Goal: Information Seeking & Learning: Check status

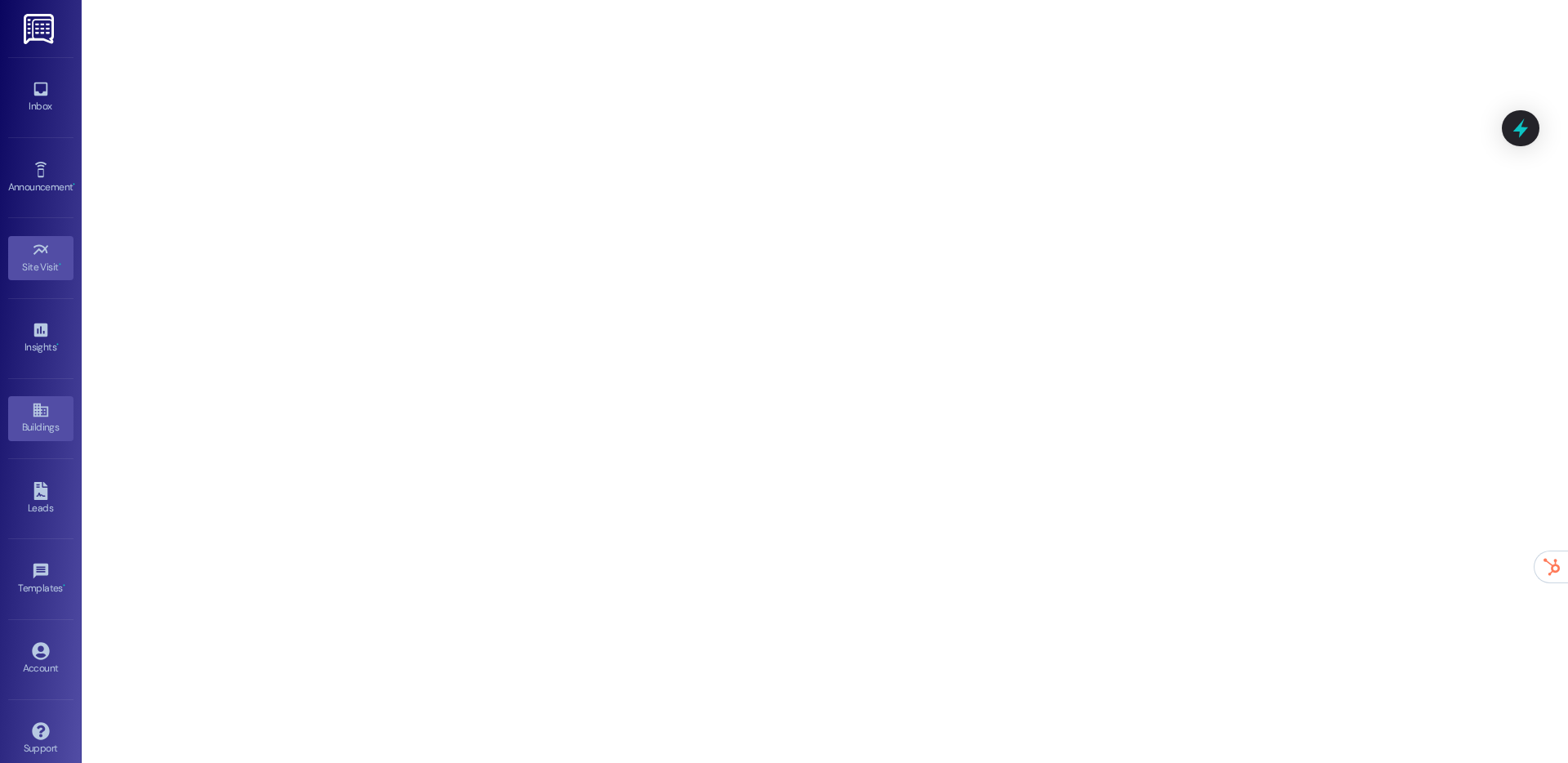
click at [39, 405] on icon at bounding box center [41, 409] width 18 height 18
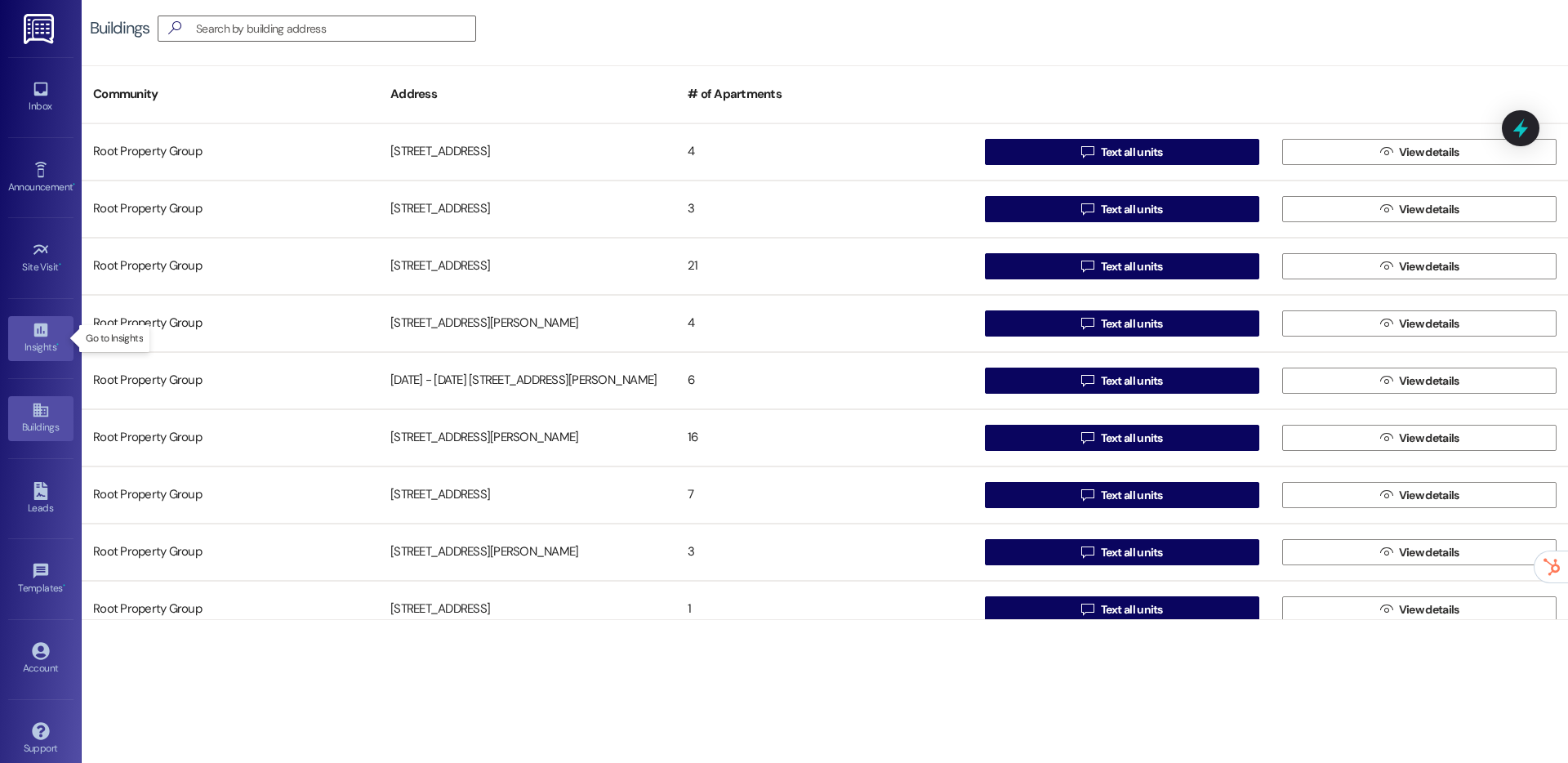
click at [52, 336] on link "Insights •" at bounding box center [41, 338] width 65 height 44
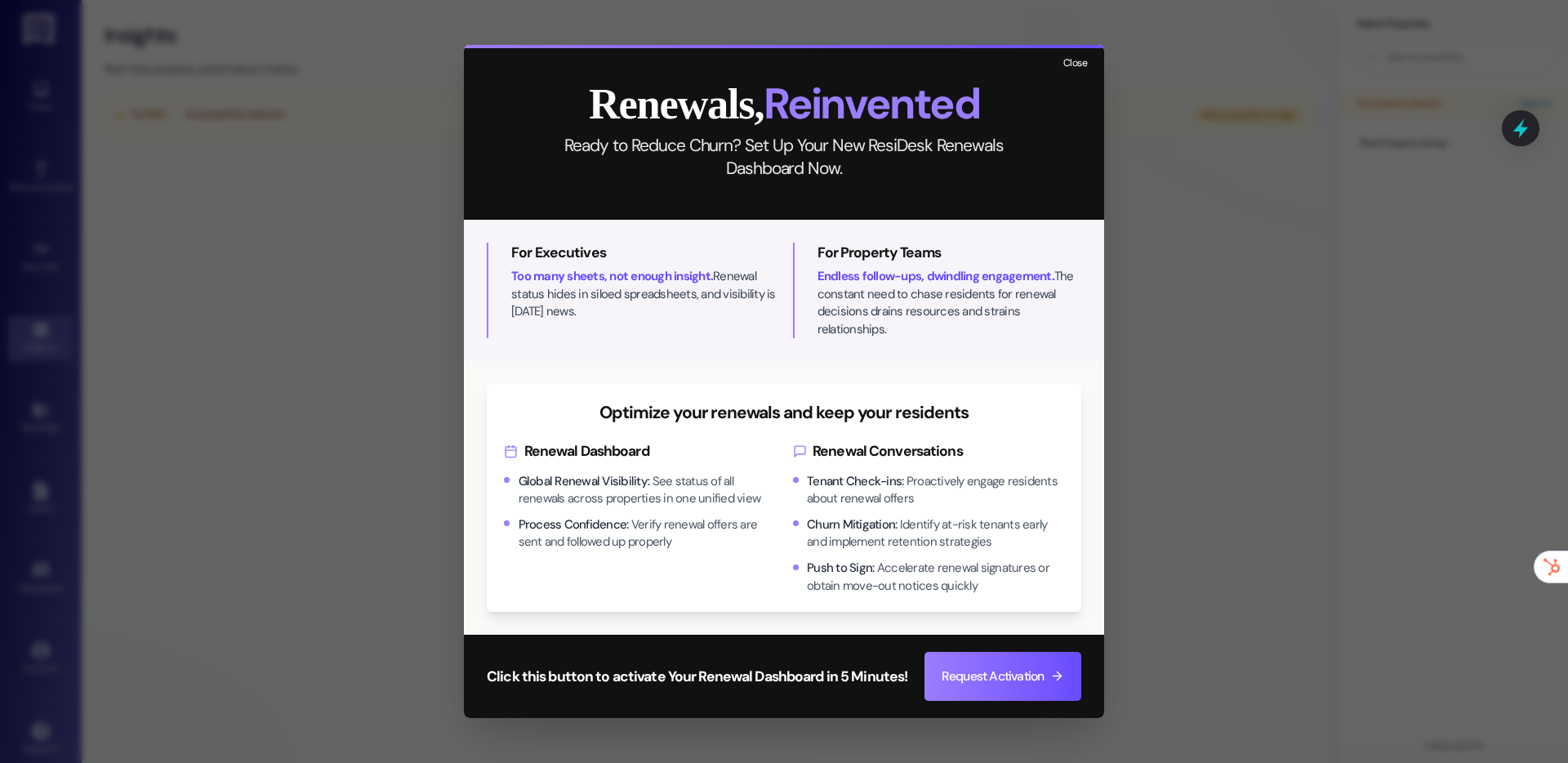
click at [1070, 74] on button "Close" at bounding box center [1074, 64] width 35 height 21
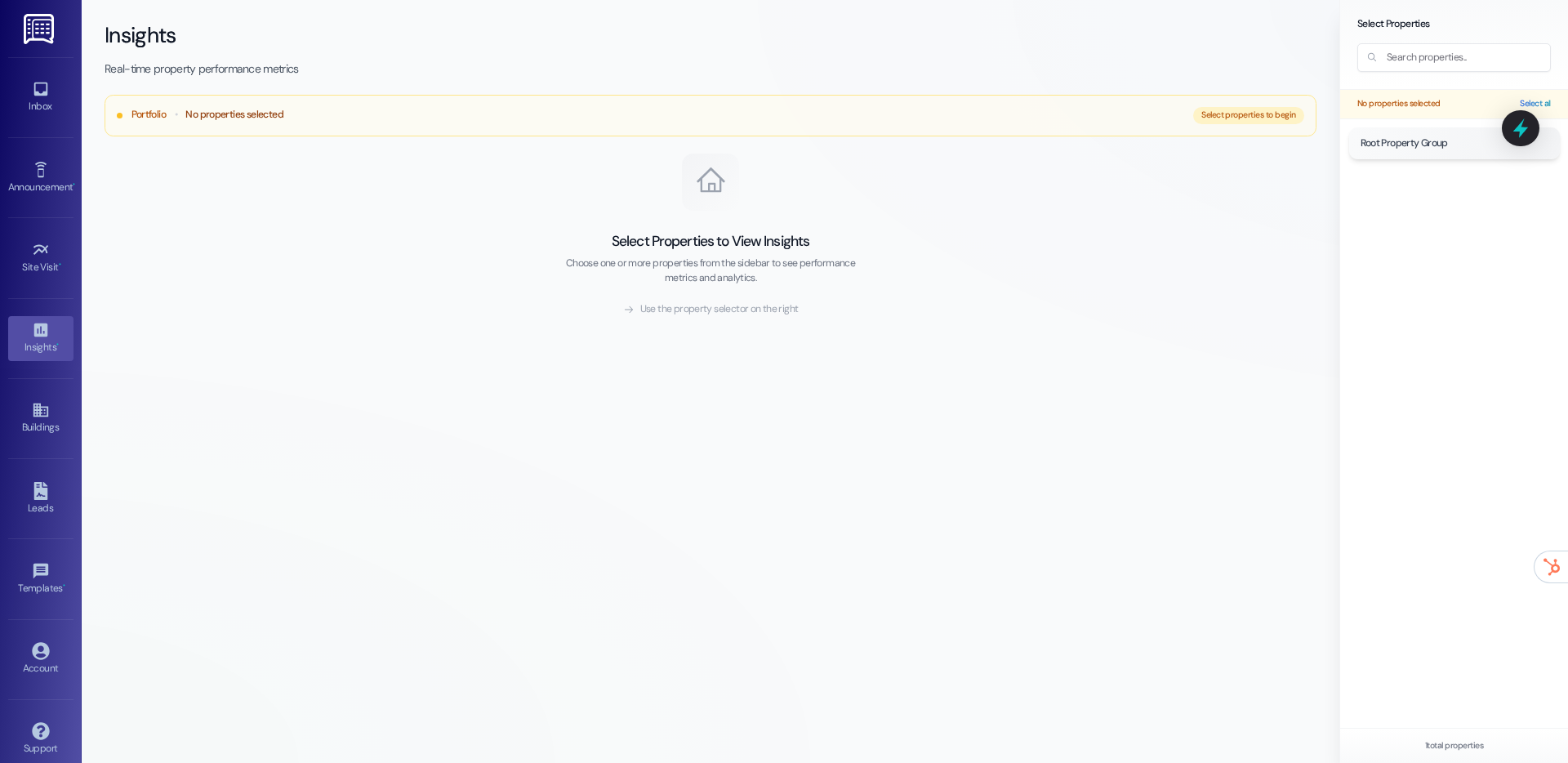
click at [1389, 140] on span "Root Property Group" at bounding box center [1404, 144] width 88 height 15
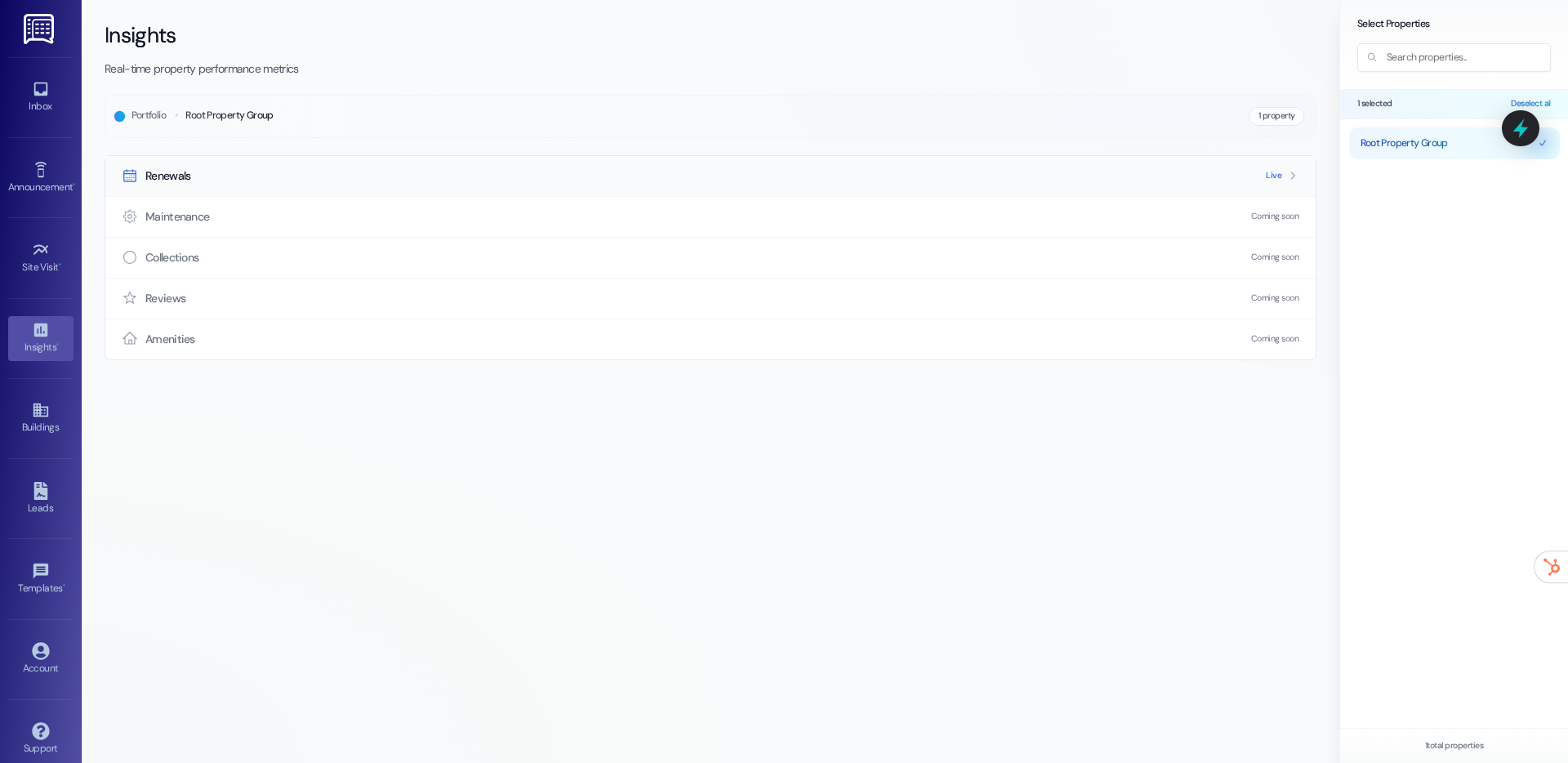
click at [801, 191] on div "Renewals Live" at bounding box center [710, 175] width 1210 height 40
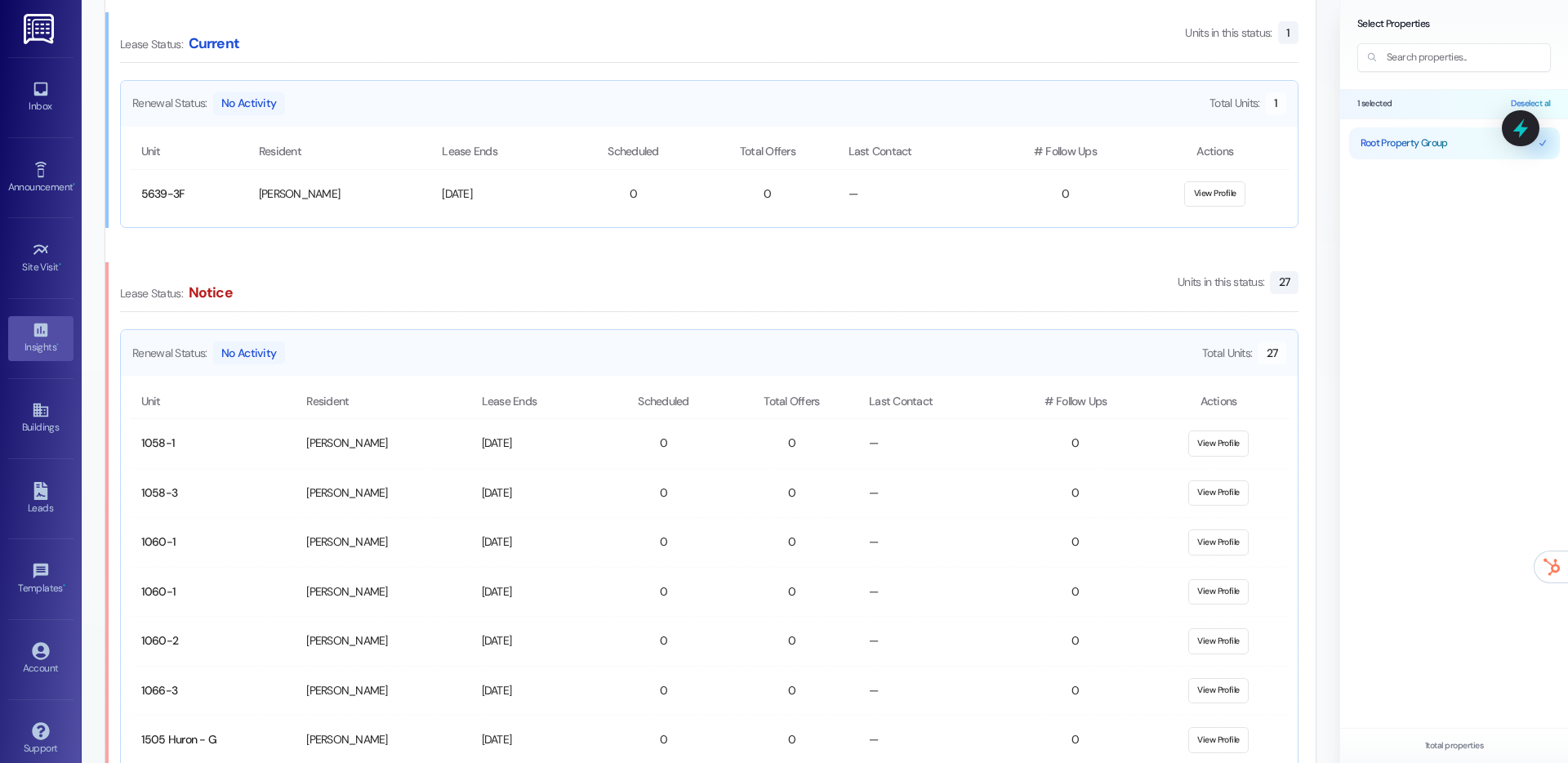
scroll to position [979, 0]
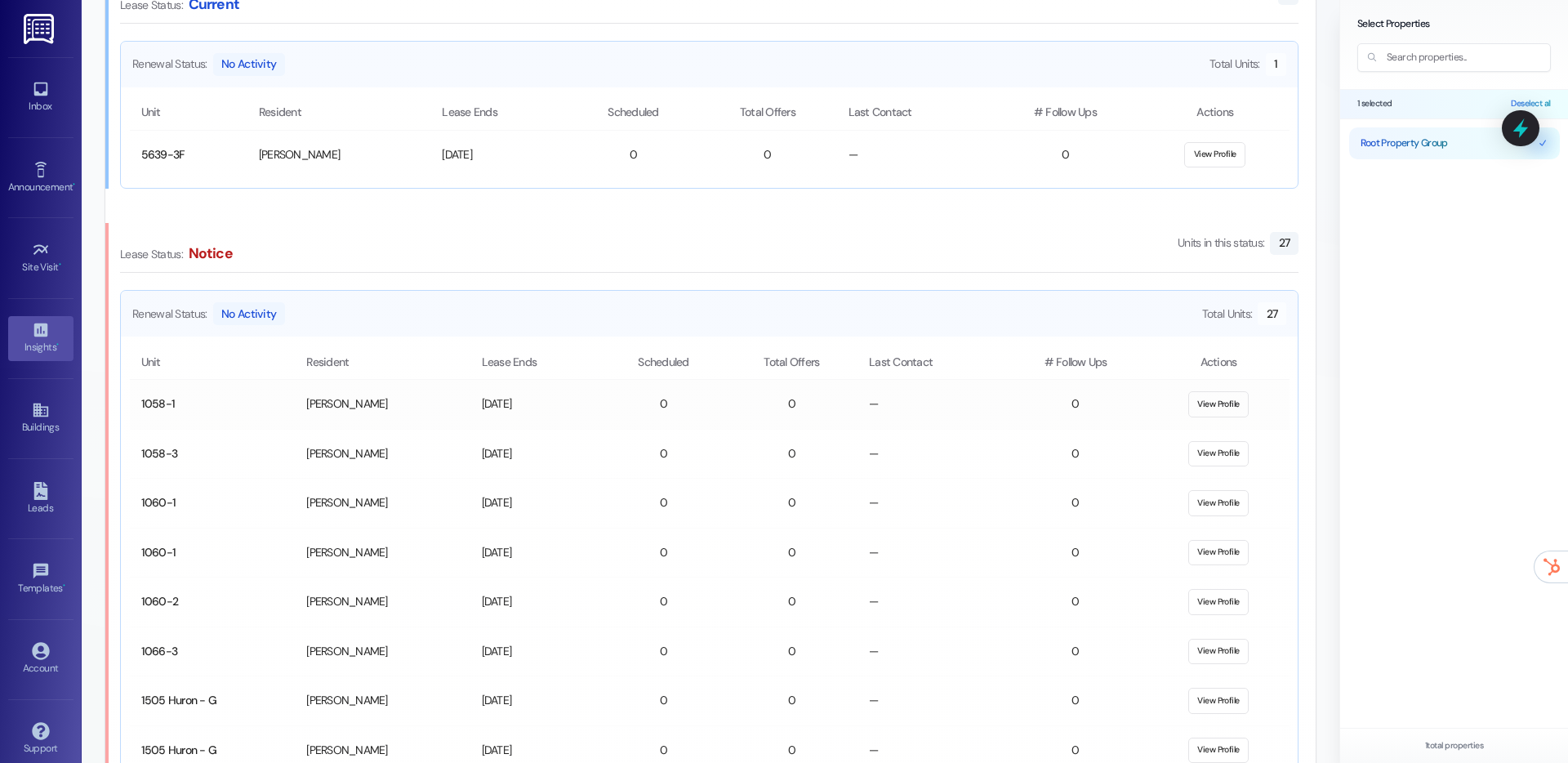
click at [1233, 406] on button "View Profile" at bounding box center [1218, 405] width 61 height 26
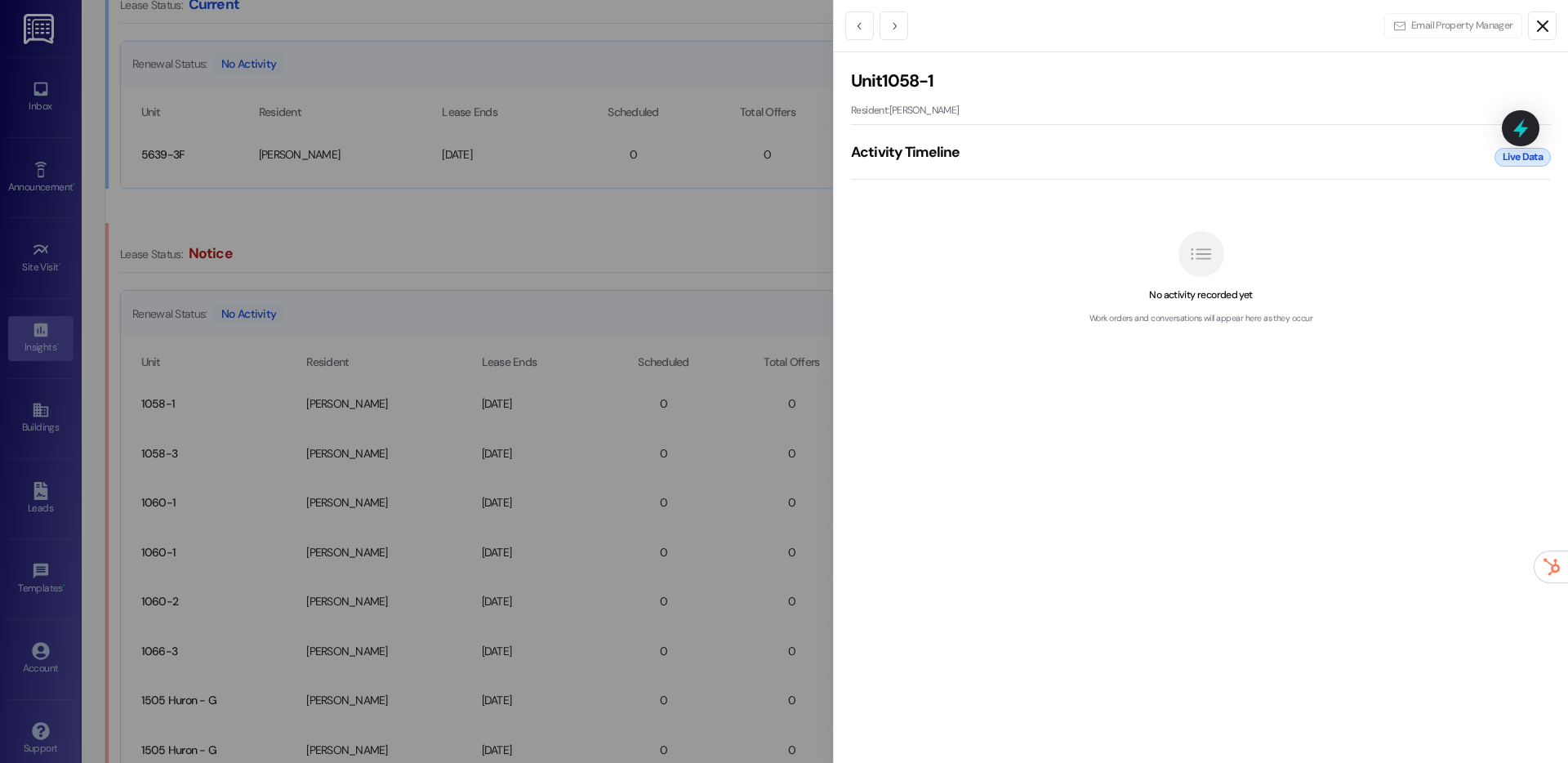
click at [1543, 21] on icon "Close" at bounding box center [1542, 25] width 20 height 20
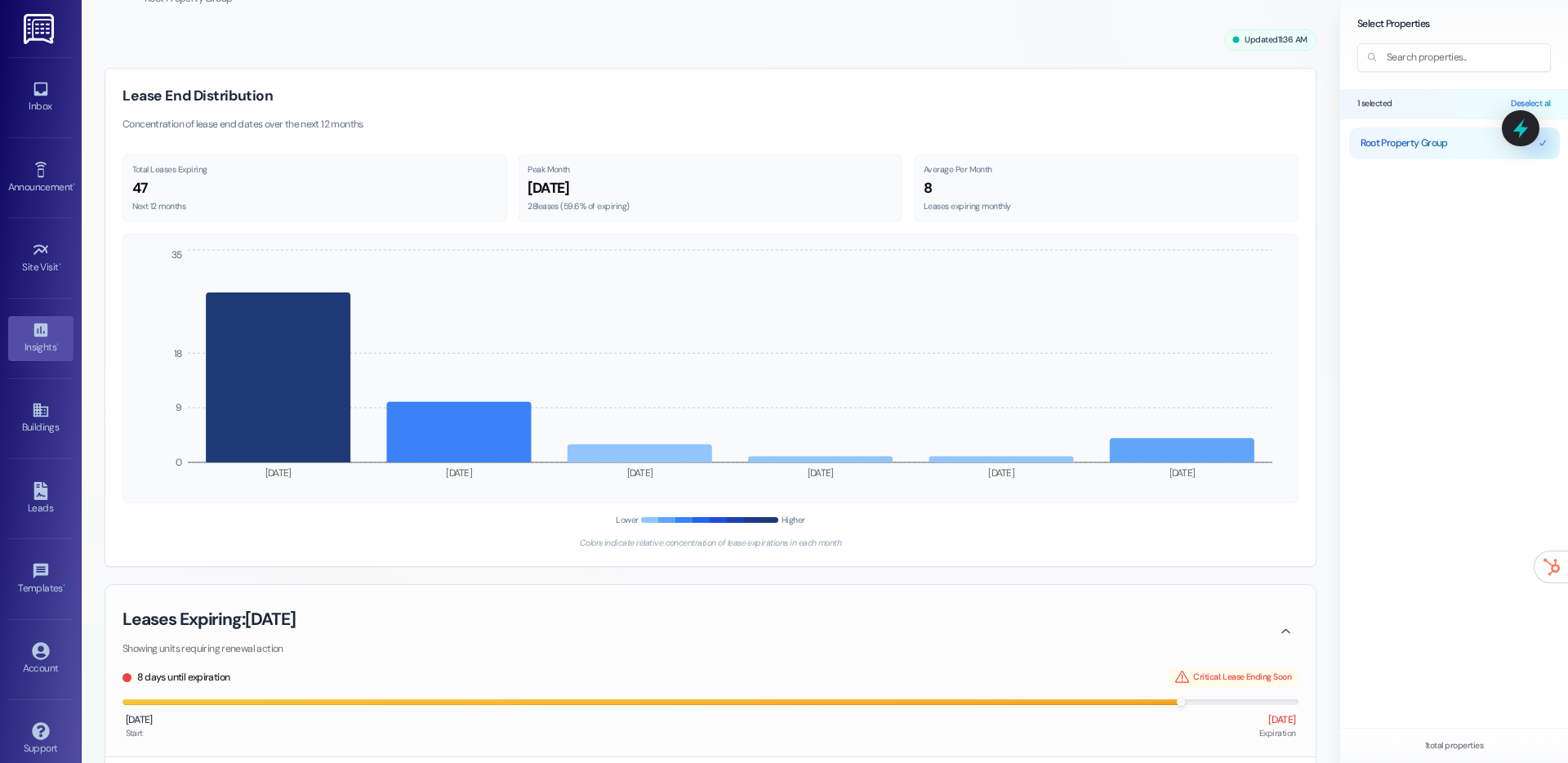
scroll to position [0, 0]
